Goal: Information Seeking & Learning: Check status

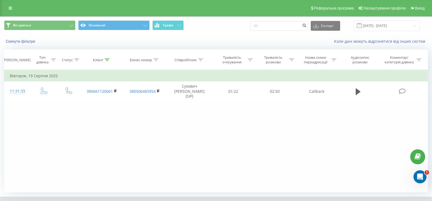
type input "0"
click at [283, 24] on input "096489" at bounding box center [279, 26] width 58 height 10
type input "0964892429"
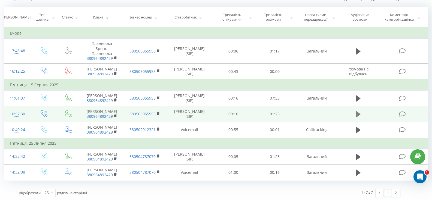
click at [357, 114] on icon at bounding box center [357, 114] width 5 height 7
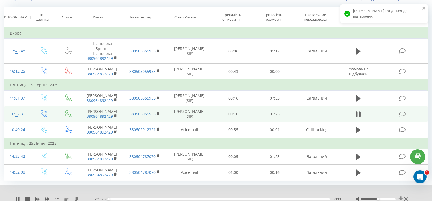
click at [399, 197] on icon at bounding box center [400, 199] width 5 height 5
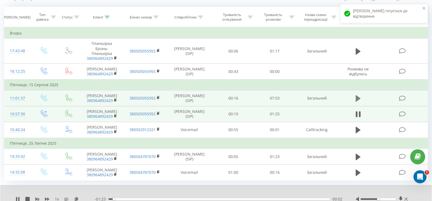
click at [358, 99] on icon at bounding box center [357, 98] width 5 height 7
click at [400, 198] on icon at bounding box center [400, 199] width 4 height 5
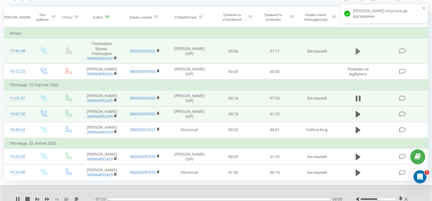
click at [360, 49] on icon at bounding box center [357, 52] width 5 height 8
click at [399, 199] on icon at bounding box center [400, 199] width 4 height 5
click at [16, 199] on icon at bounding box center [16, 199] width 1 height 4
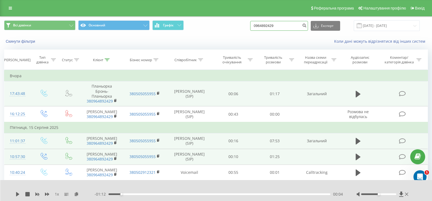
drag, startPoint x: 267, startPoint y: 29, endPoint x: 236, endPoint y: 31, distance: 31.1
click at [236, 31] on div "Всі дзвінки Основний Графік 0964892429 Експорт .csv .xls .xlsx [DATE] - [DATE]" at bounding box center [215, 26] width 431 height 18
click at [278, 22] on input "095348" at bounding box center [279, 26] width 58 height 10
type input "0953489324"
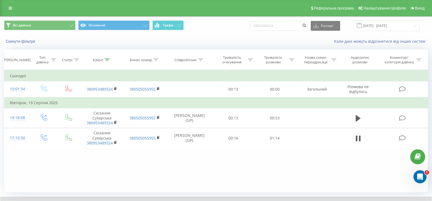
click at [233, 170] on div "Фільтрувати за умовою Дорівнює Введіть значення Скасувати OK Фільтрувати за умо…" at bounding box center [215, 131] width 423 height 123
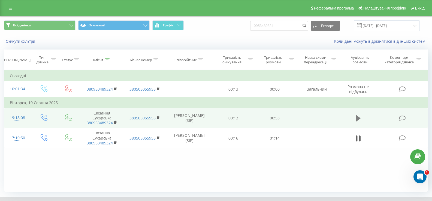
click at [358, 120] on icon at bounding box center [357, 118] width 5 height 7
click at [224, 176] on div "Фільтрувати за умовою Дорівнює Введіть значення Скасувати OK Фільтрувати за умо…" at bounding box center [215, 131] width 423 height 123
